Goal: Submit feedback/report problem

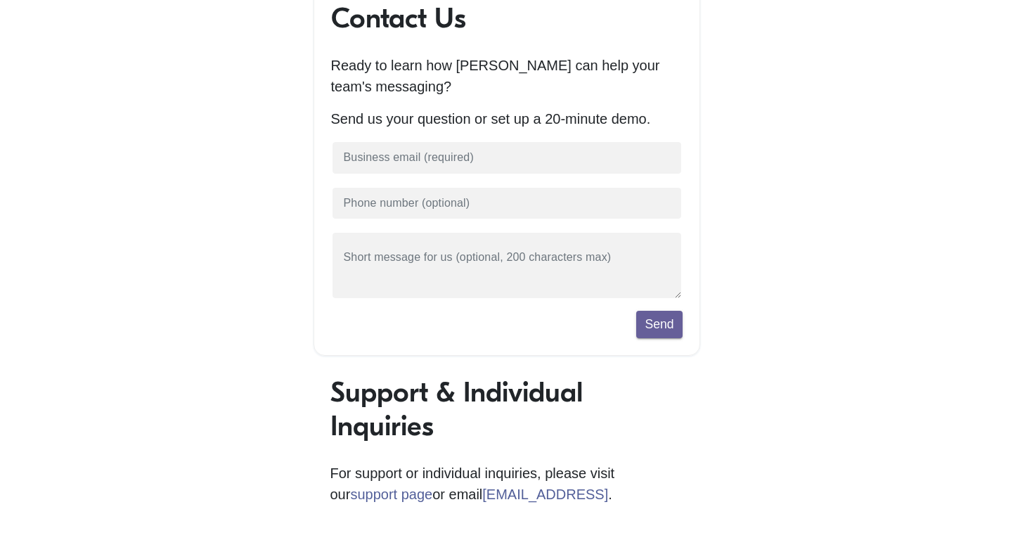
scroll to position [73, 0]
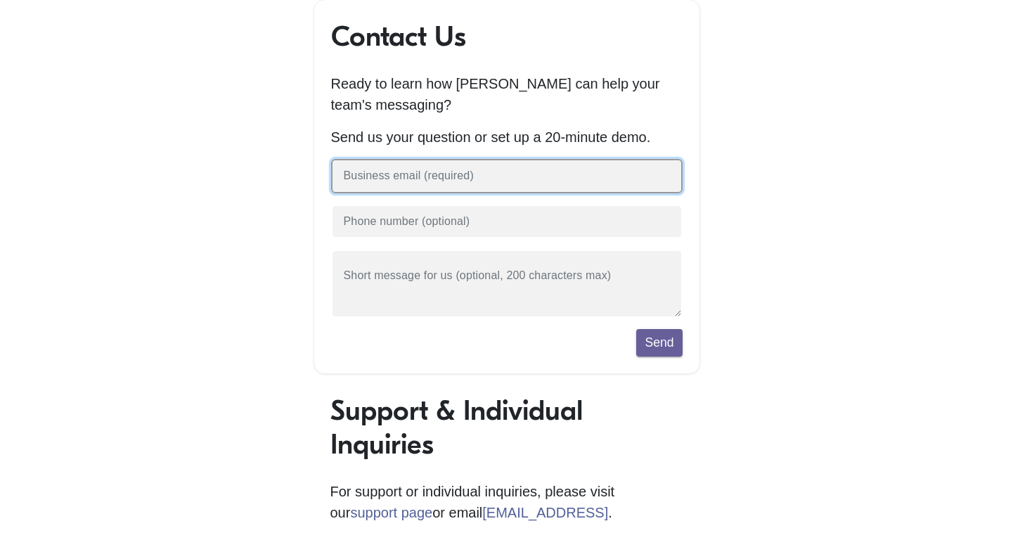
click at [439, 191] on input "text" at bounding box center [507, 176] width 352 height 34
type input "jpatm@protonmail.com"
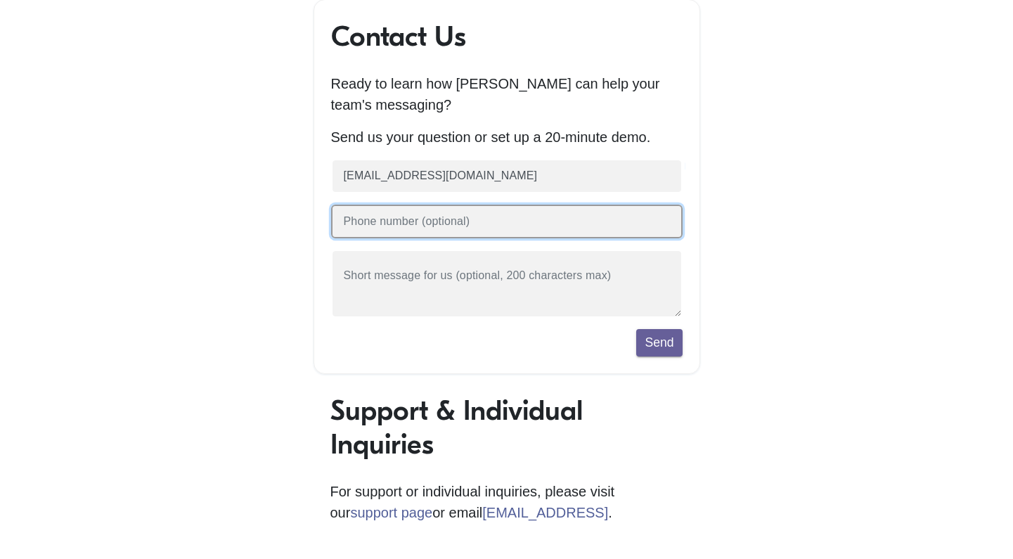
click at [435, 234] on input "text" at bounding box center [507, 222] width 352 height 34
type input "2"
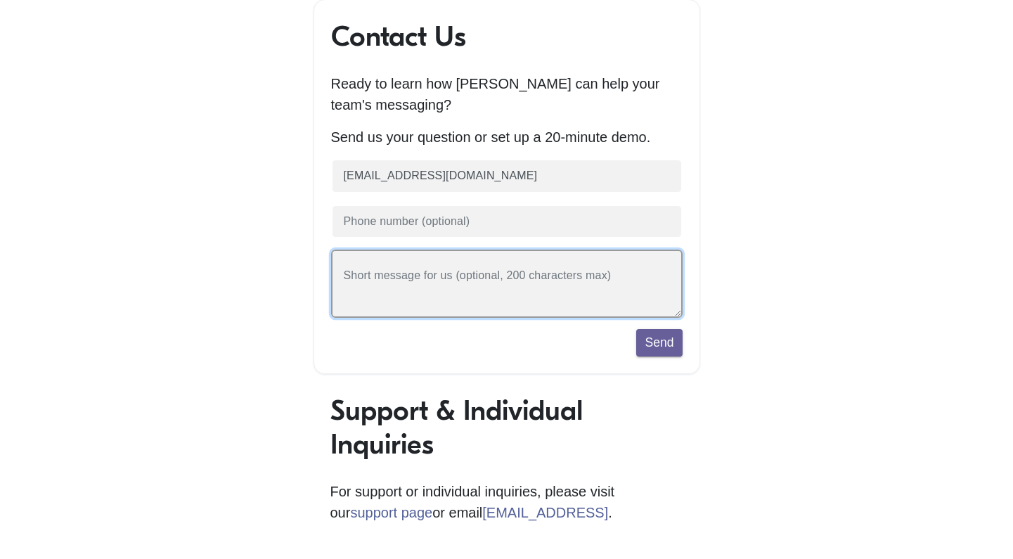
click at [427, 290] on textarea at bounding box center [507, 284] width 352 height 68
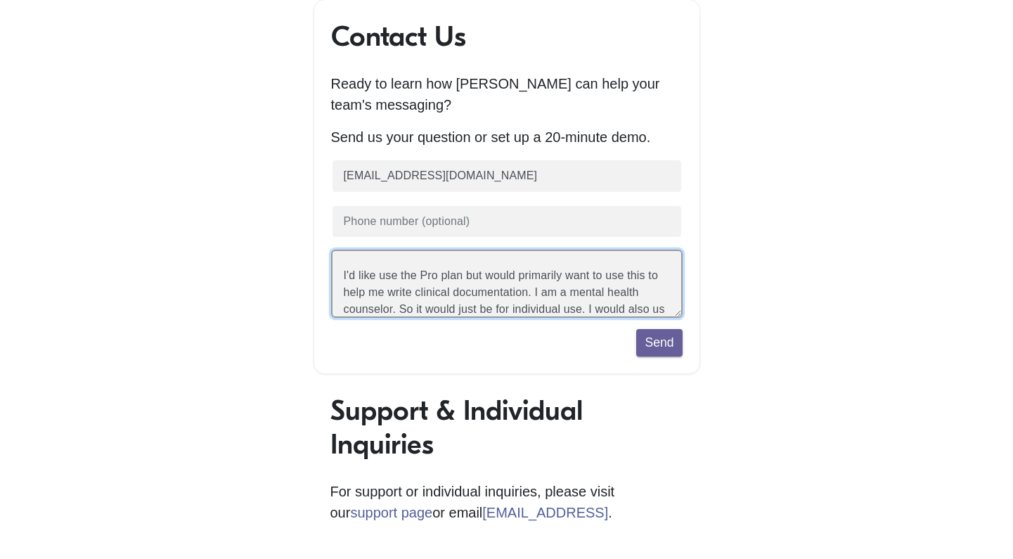
scroll to position [16, 0]
drag, startPoint x: 518, startPoint y: 314, endPoint x: 604, endPoint y: 300, distance: 86.8
click at [604, 300] on textarea "I'd like use the Pro plan but would primarily want to use this to help me write…" at bounding box center [507, 284] width 352 height 68
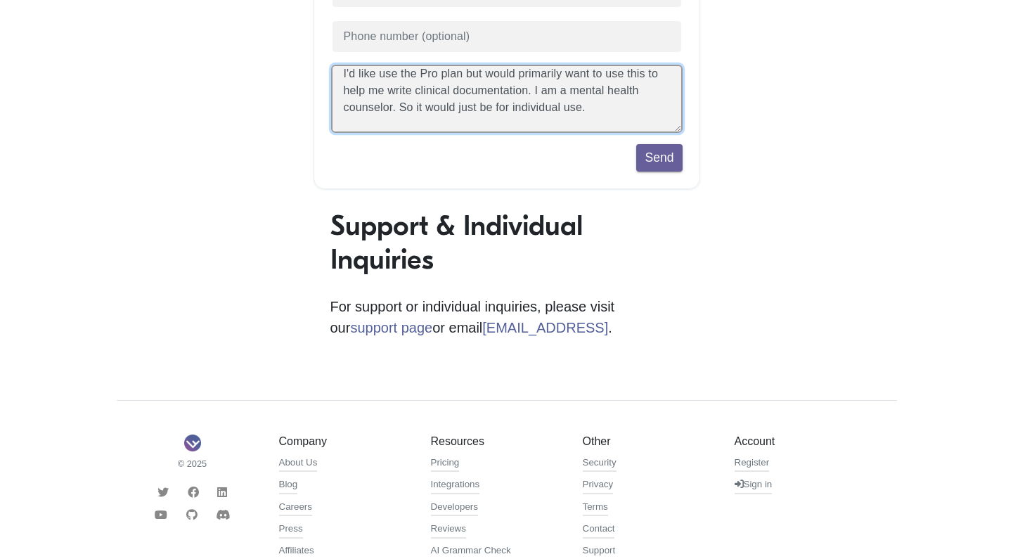
scroll to position [206, 0]
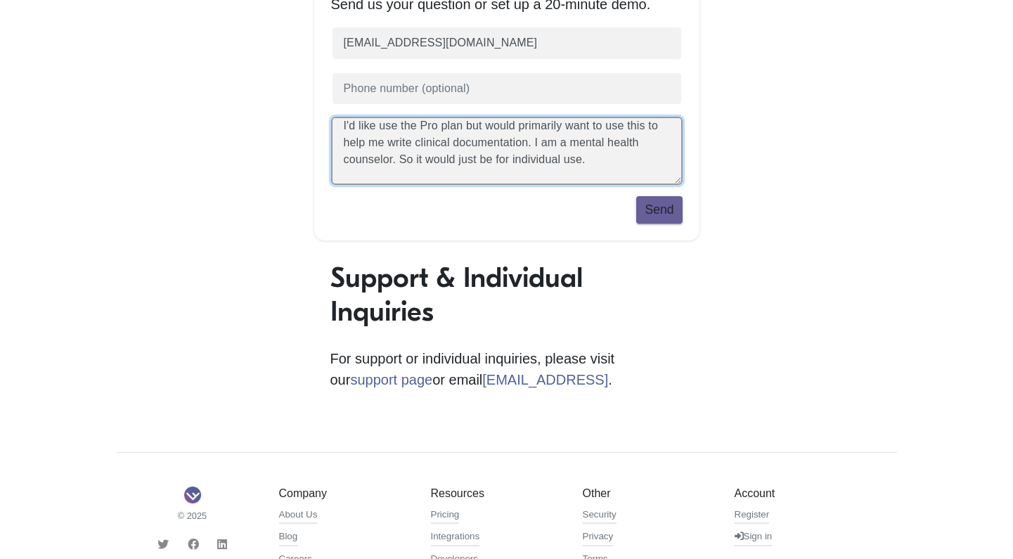
type textarea "I'd like use the Pro plan but would primarily want to use this to help me write…"
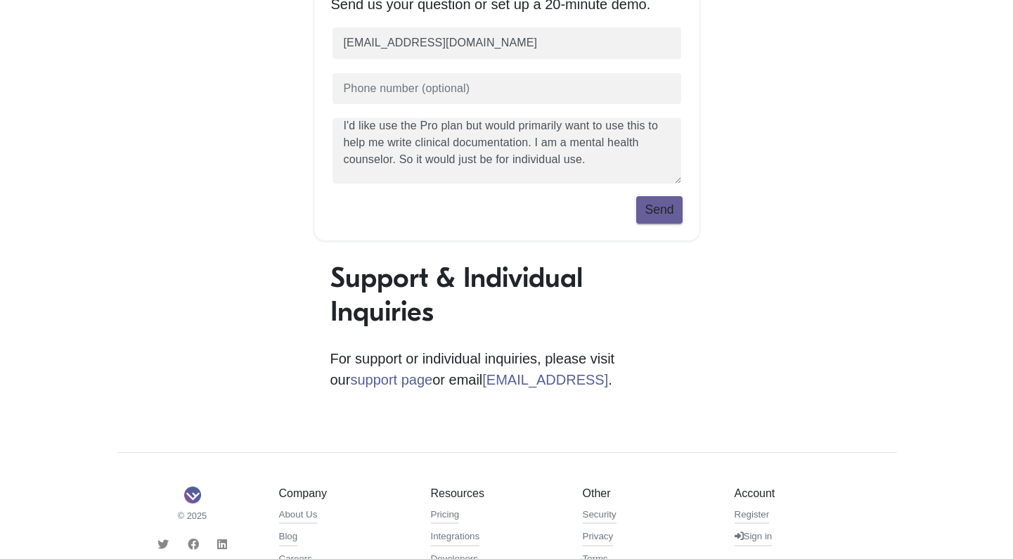
click at [662, 221] on button "Send" at bounding box center [659, 209] width 46 height 27
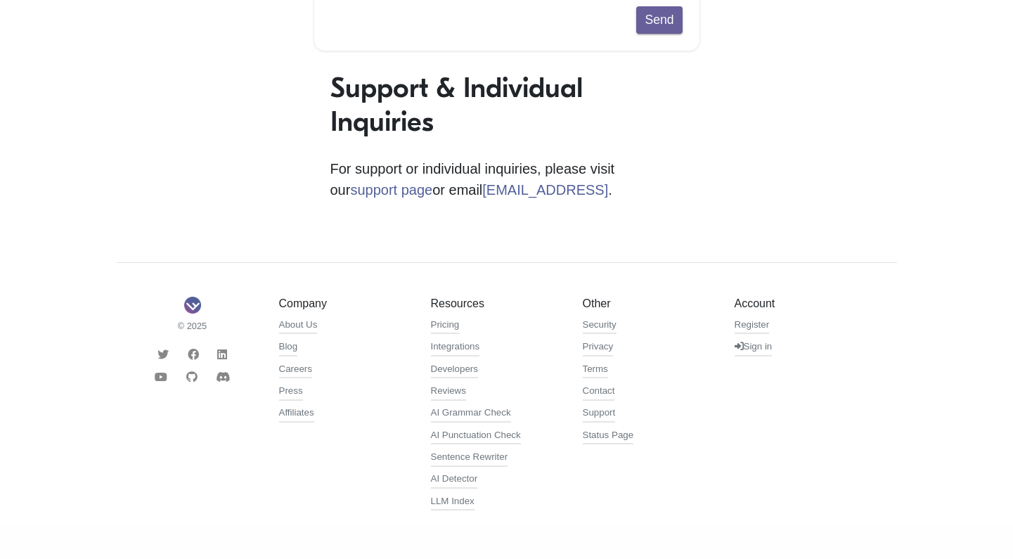
scroll to position [449, 0]
